Goal: Communication & Community: Ask a question

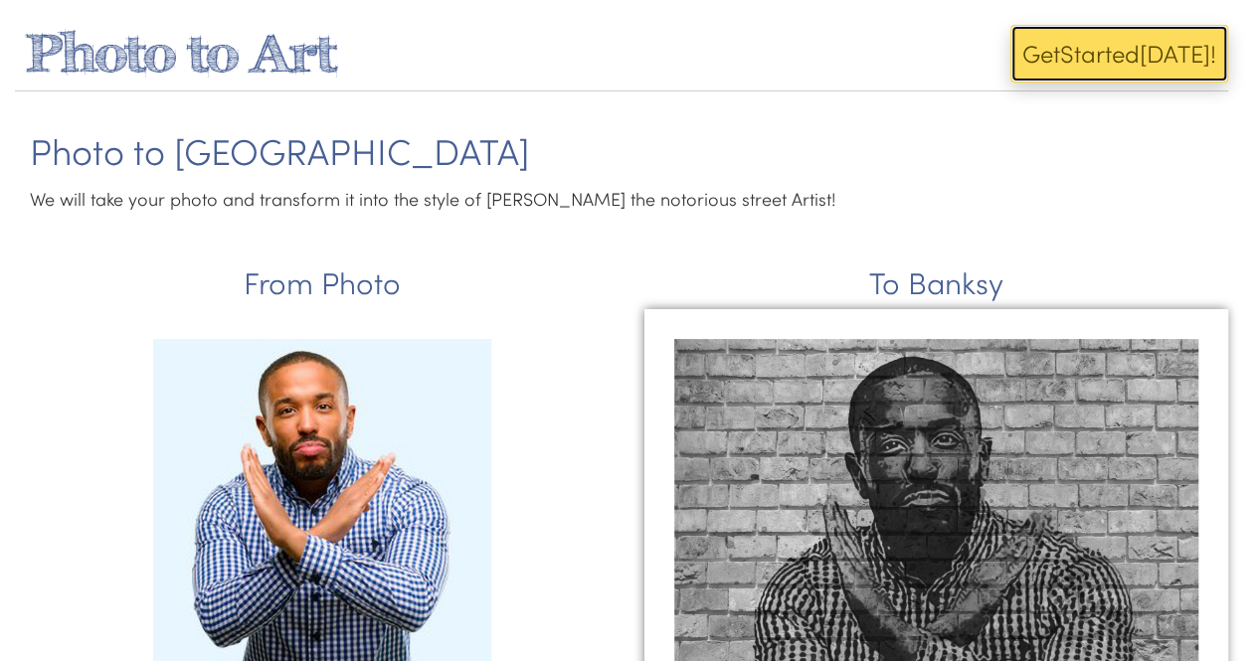
click at [1050, 75] on button "Get Start ed Today!" at bounding box center [1119, 54] width 218 height 58
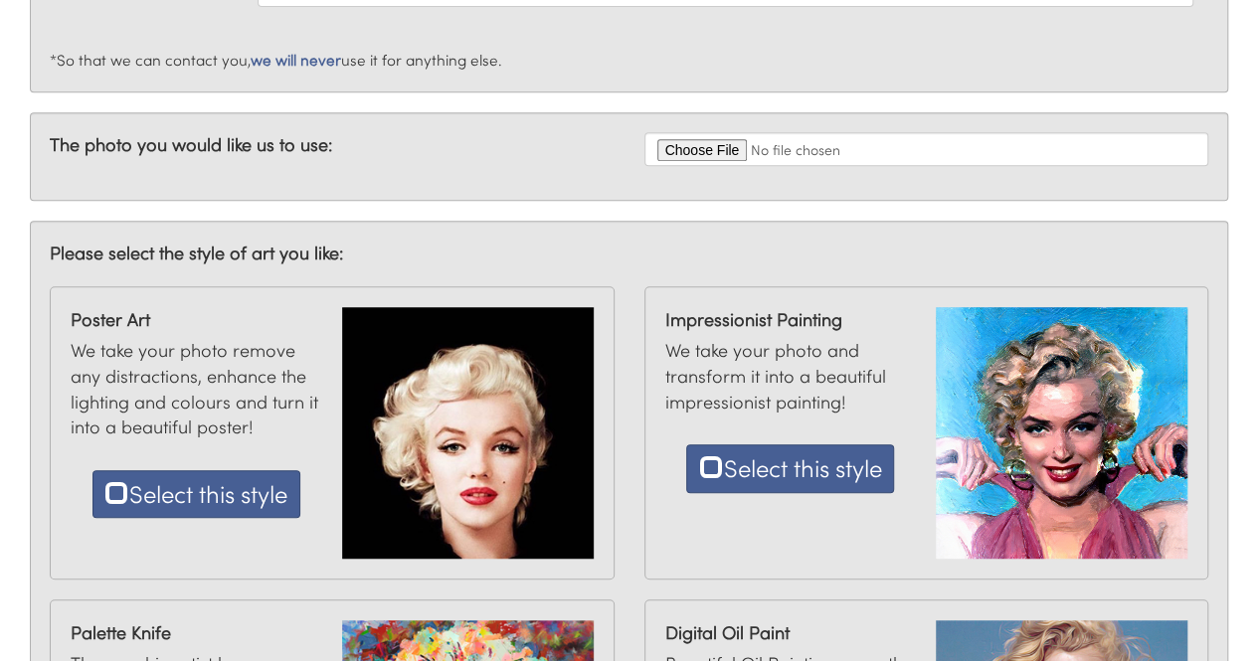
scroll to position [895, 0]
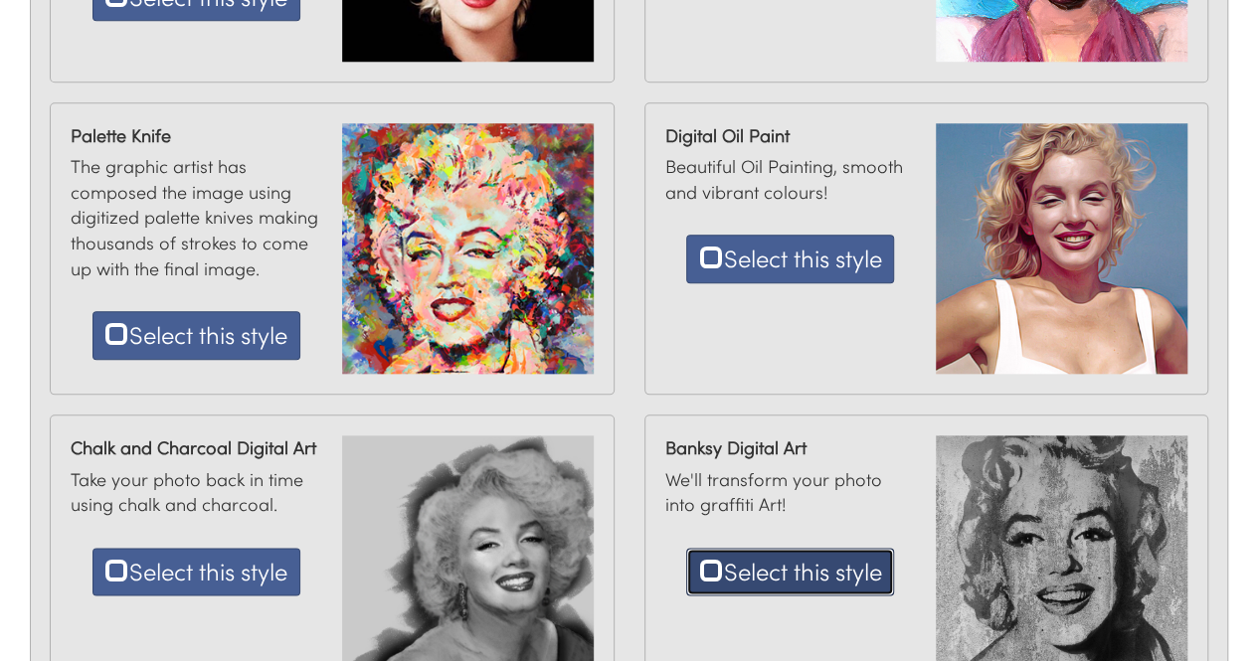
click at [772, 574] on button "Select this style" at bounding box center [790, 572] width 208 height 48
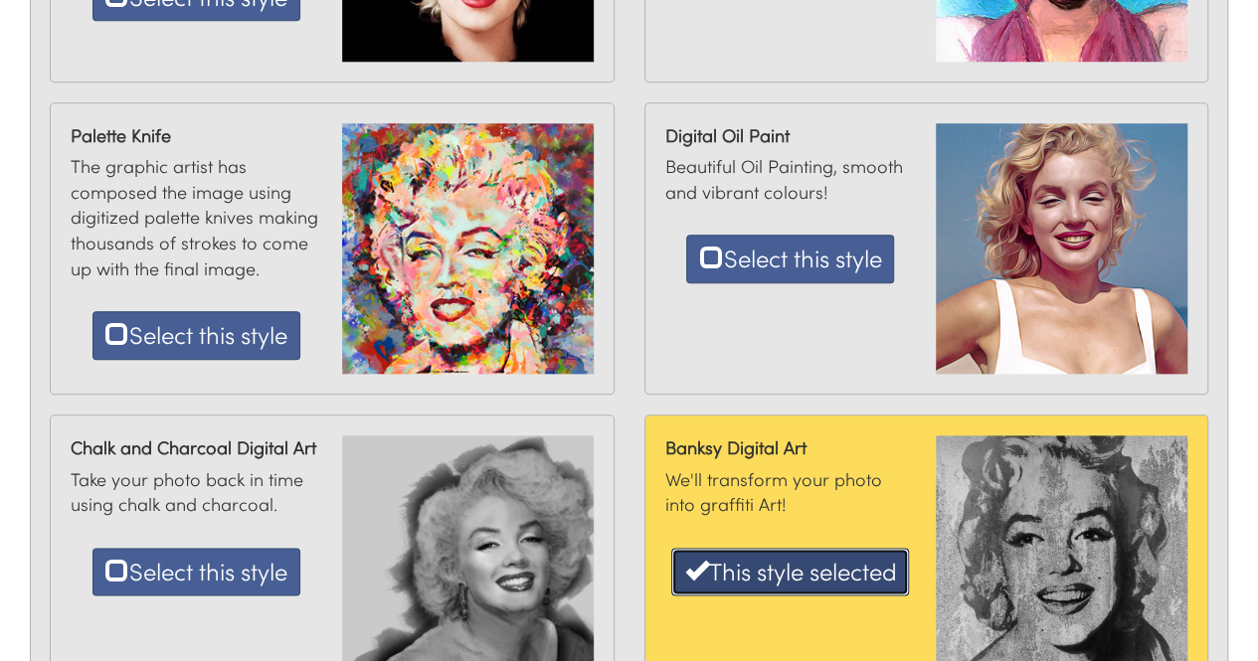
click at [821, 561] on button "This style selected" at bounding box center [790, 572] width 238 height 48
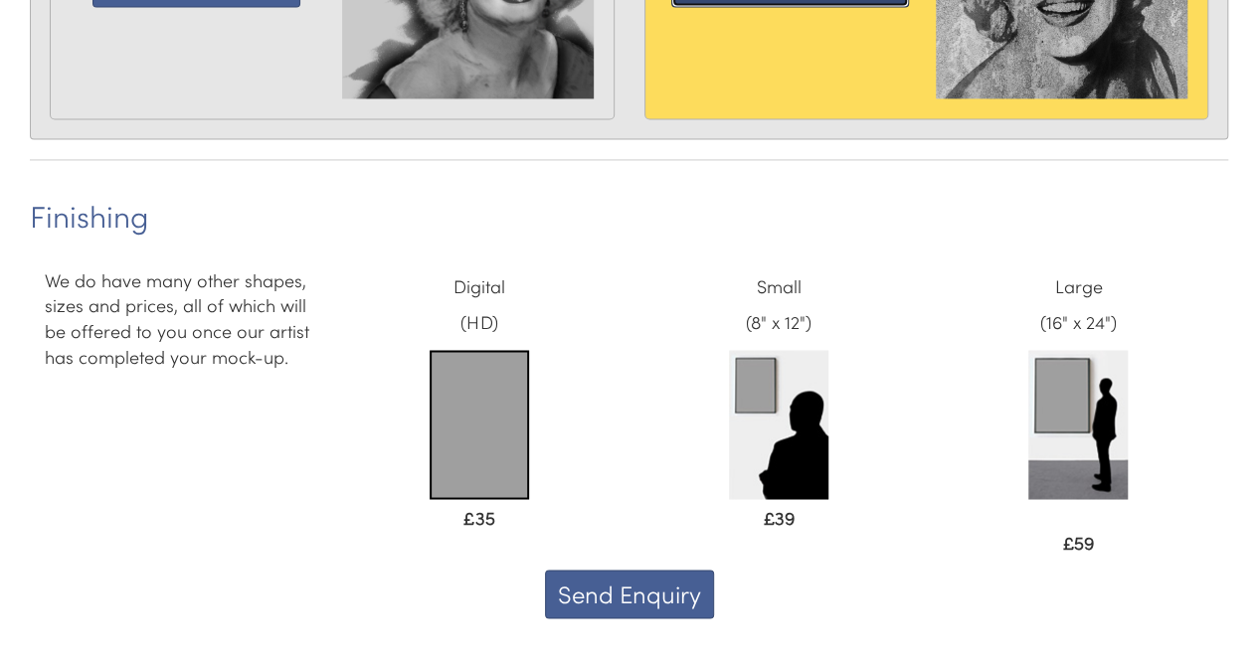
scroll to position [1491, 0]
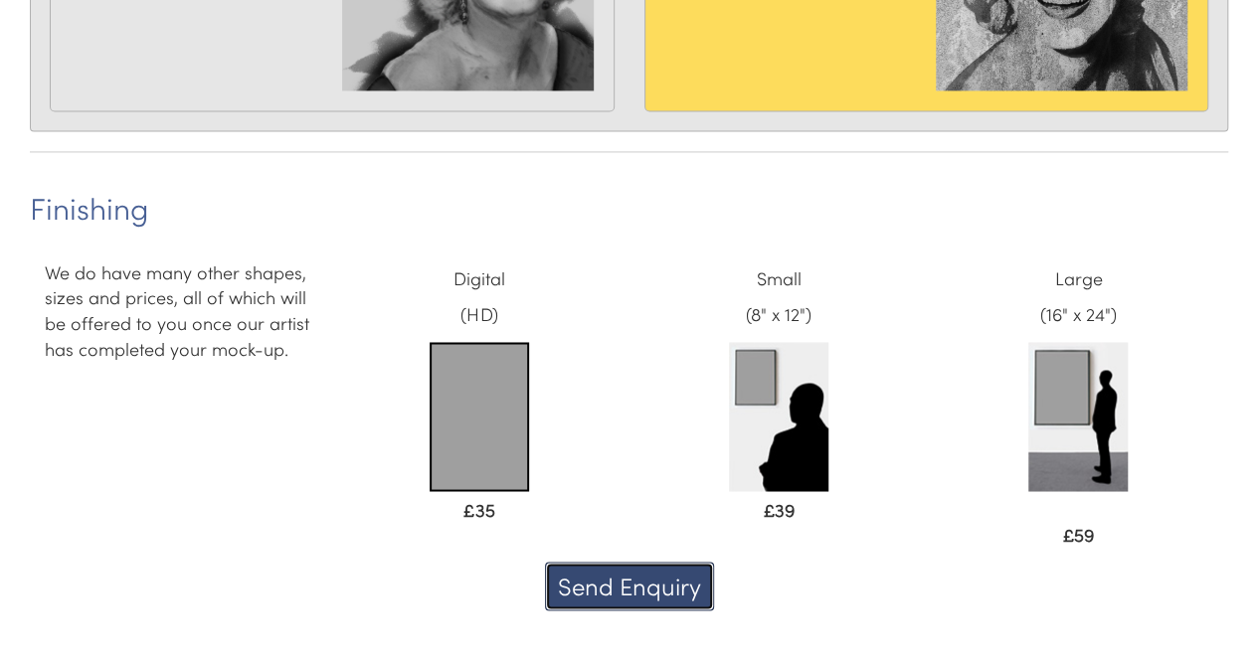
click at [686, 591] on button "Send Enquiry" at bounding box center [629, 586] width 169 height 48
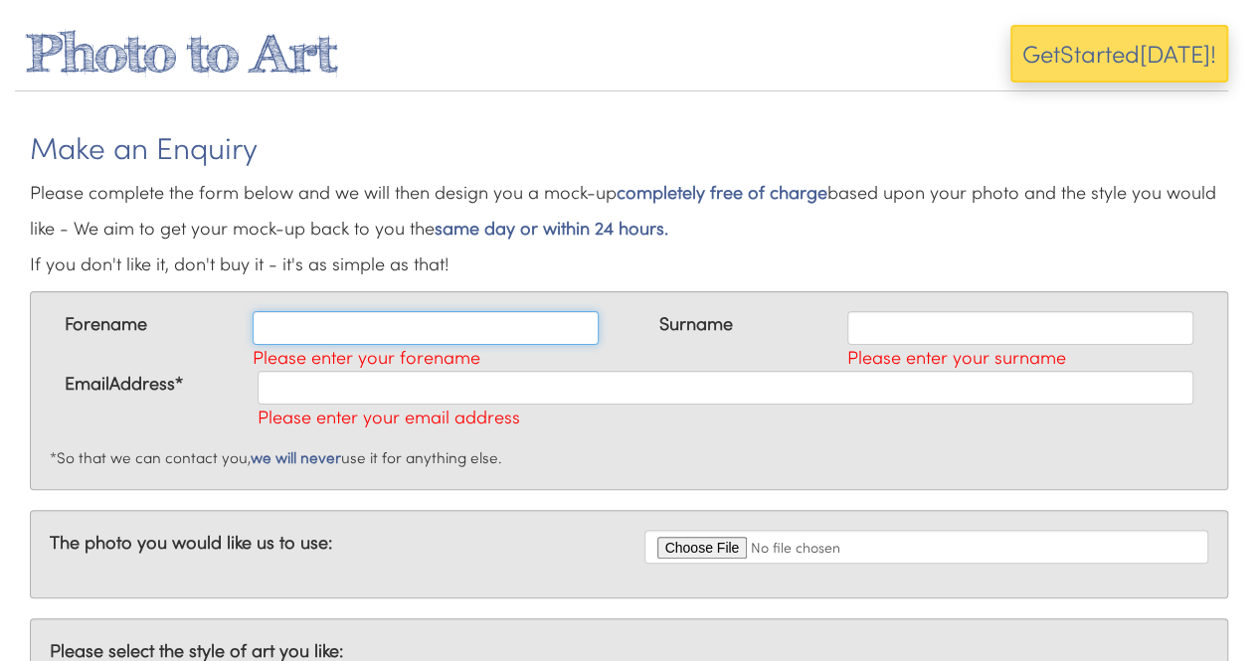
click at [381, 333] on input "text" at bounding box center [426, 328] width 346 height 34
type input "[PERSON_NAME]"
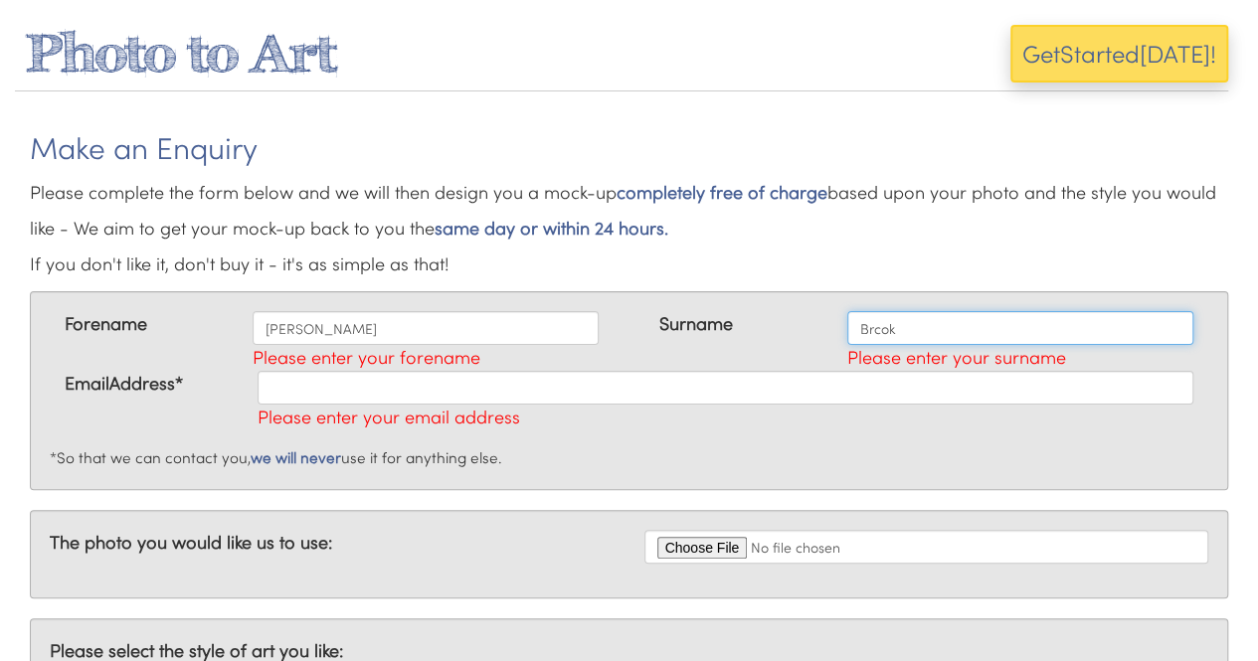
type input "Brcok"
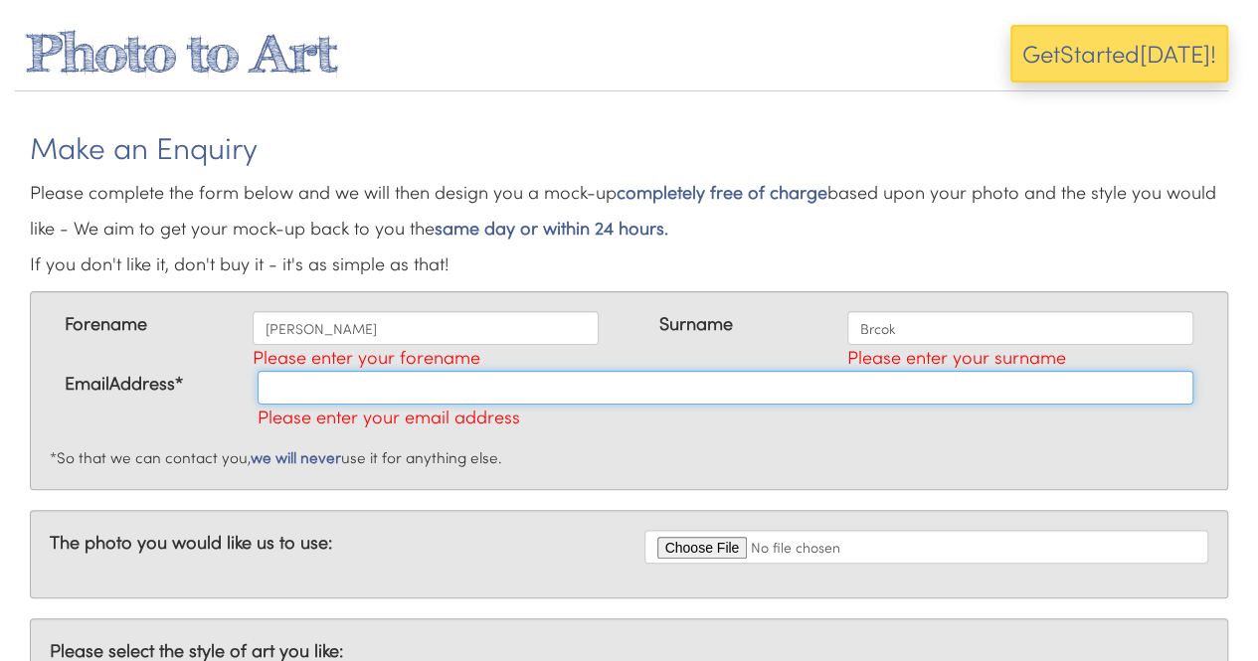
click at [322, 385] on input "text" at bounding box center [725, 388] width 936 height 34
type input "[EMAIL_ADDRESS][DOMAIN_NAME]"
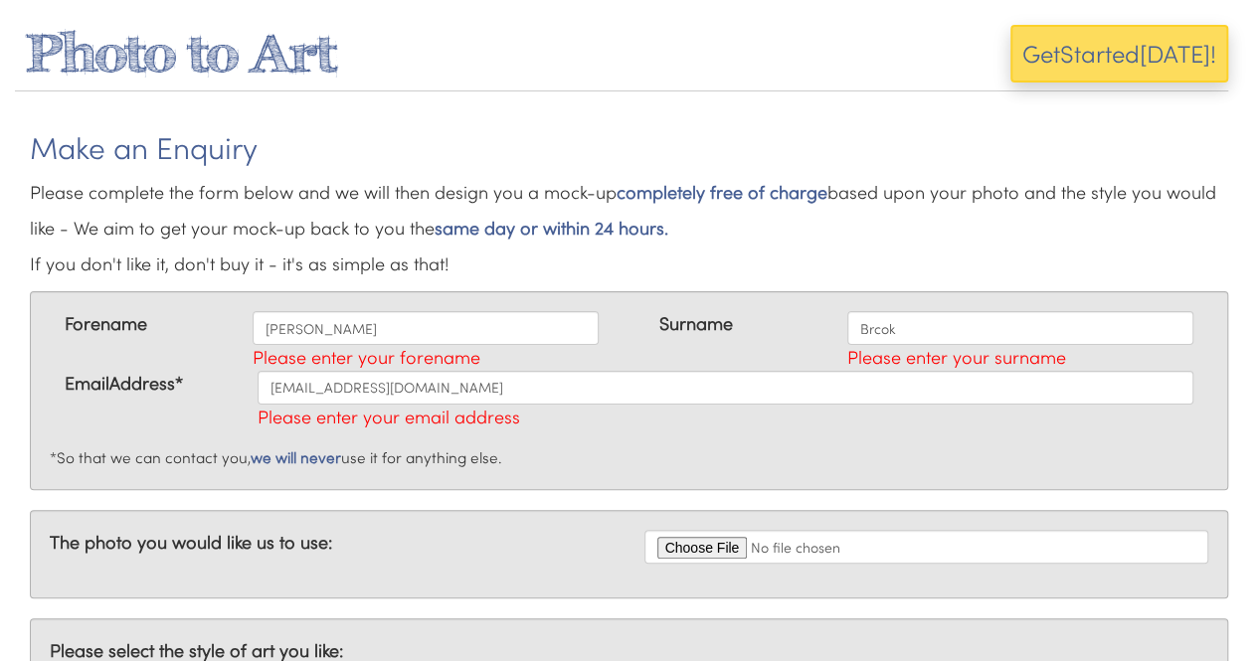
click at [427, 516] on div "The photo you would like us to use:" at bounding box center [629, 554] width 1198 height 88
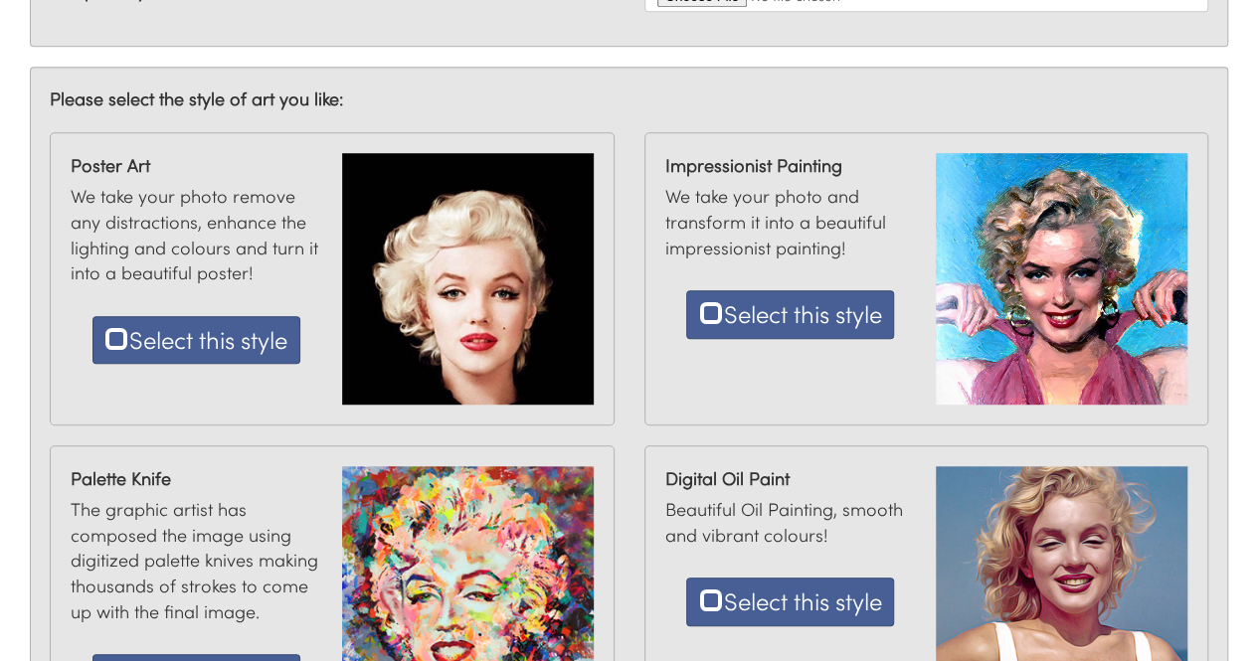
scroll to position [55, 0]
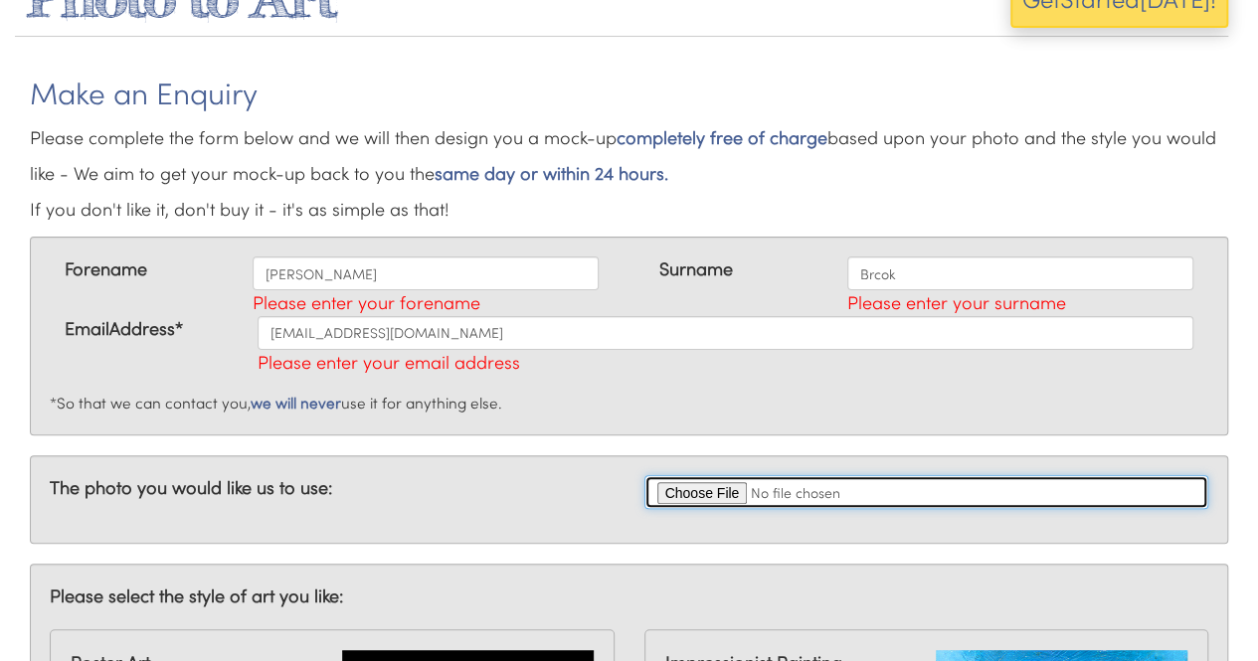
click at [716, 496] on input "file" at bounding box center [926, 492] width 565 height 34
click at [717, 488] on input "file" at bounding box center [926, 492] width 565 height 34
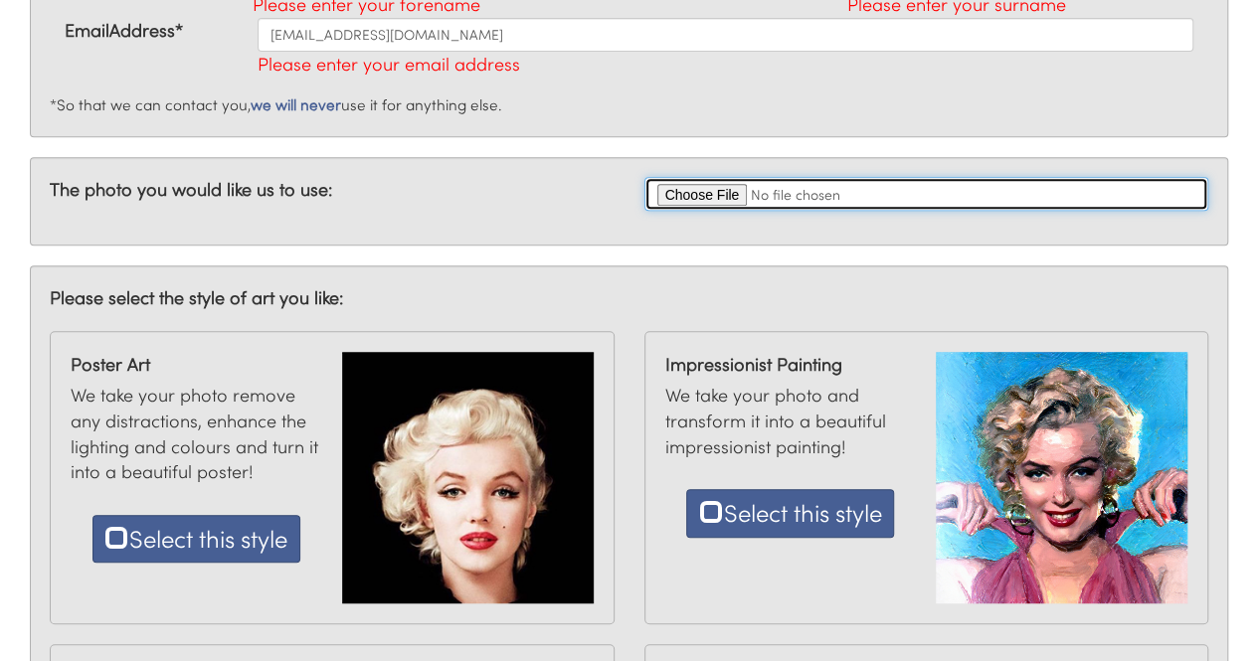
scroll to position [0, 0]
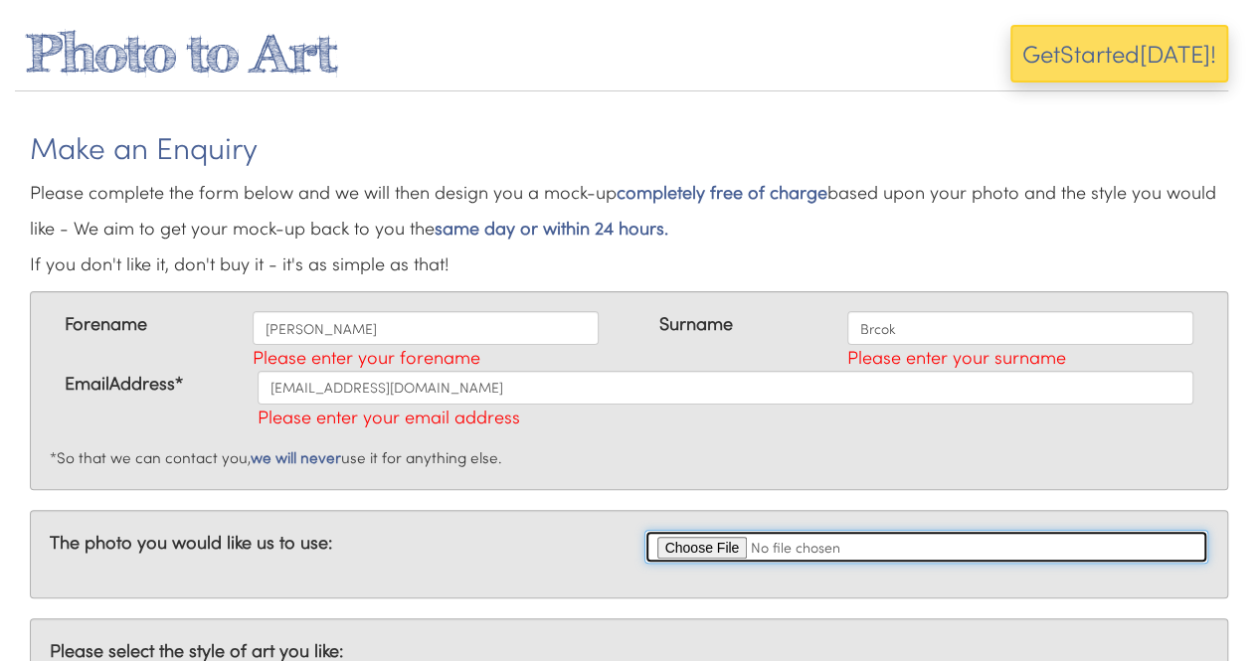
click at [710, 539] on input "file" at bounding box center [926, 547] width 565 height 34
type input "C:\fakepath\boys1.jpg"
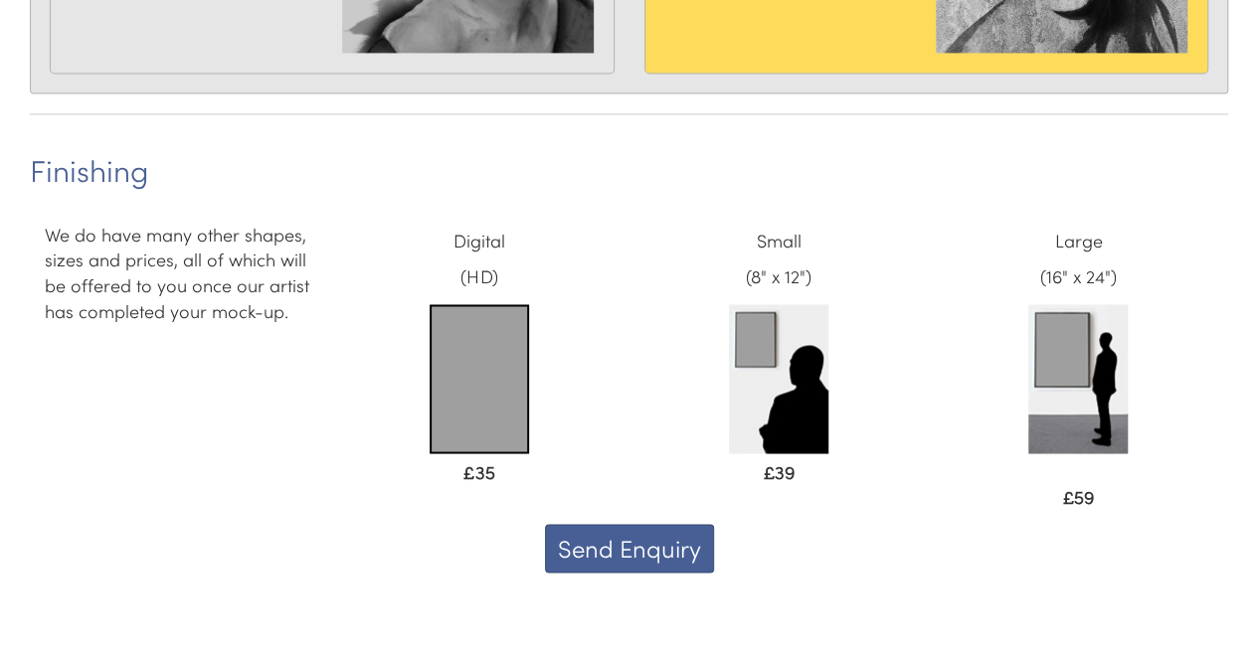
scroll to position [1546, 0]
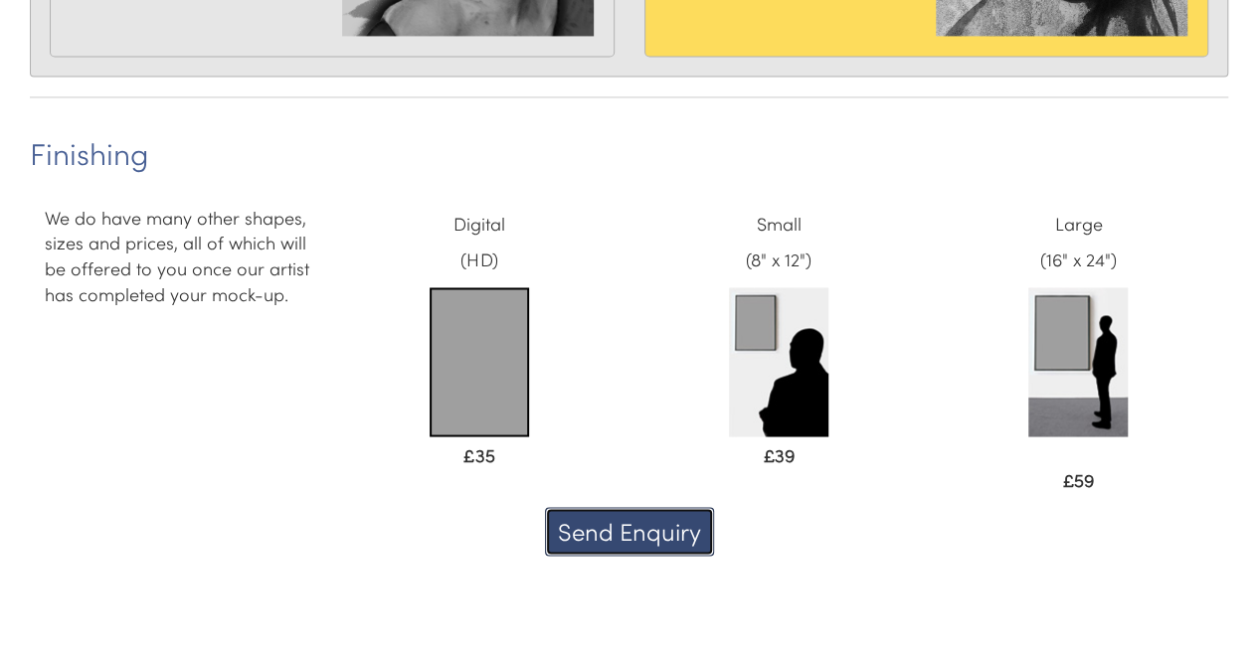
click at [664, 529] on button "Send Enquiry" at bounding box center [629, 531] width 169 height 48
click at [646, 523] on button "Send Enquiry" at bounding box center [629, 531] width 169 height 48
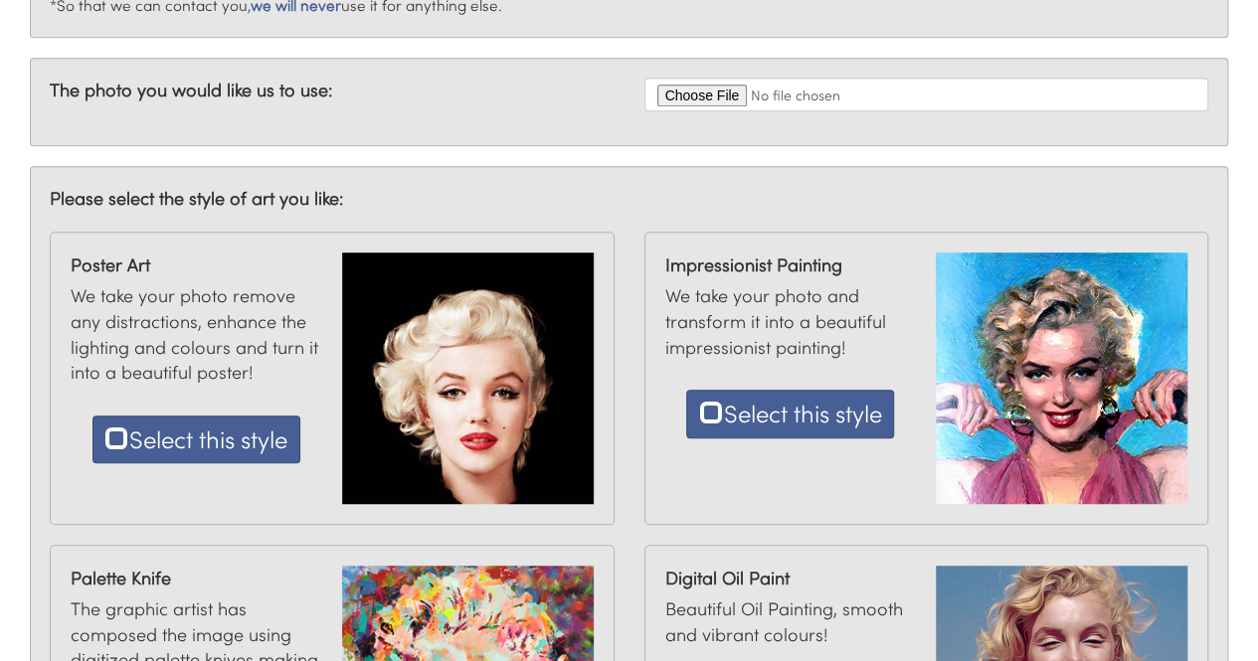
scroll to position [0, 0]
